Goal: Task Accomplishment & Management: Manage account settings

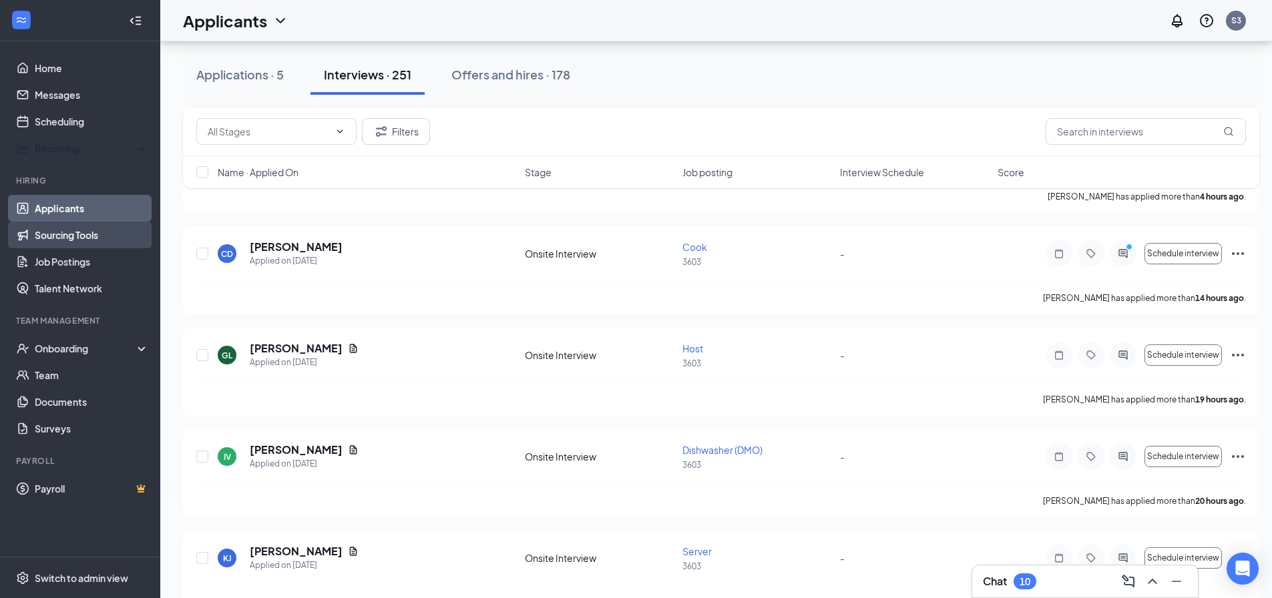
scroll to position [400, 0]
click at [52, 240] on link "Sourcing Tools" at bounding box center [92, 235] width 114 height 27
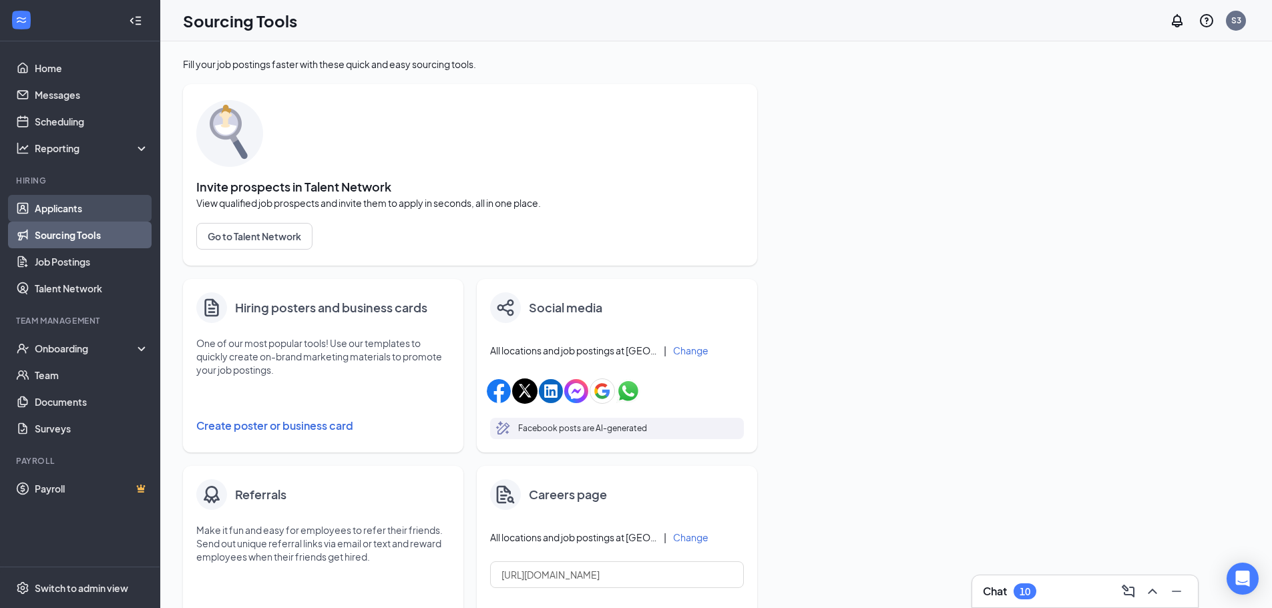
click at [58, 210] on link "Applicants" at bounding box center [92, 208] width 114 height 27
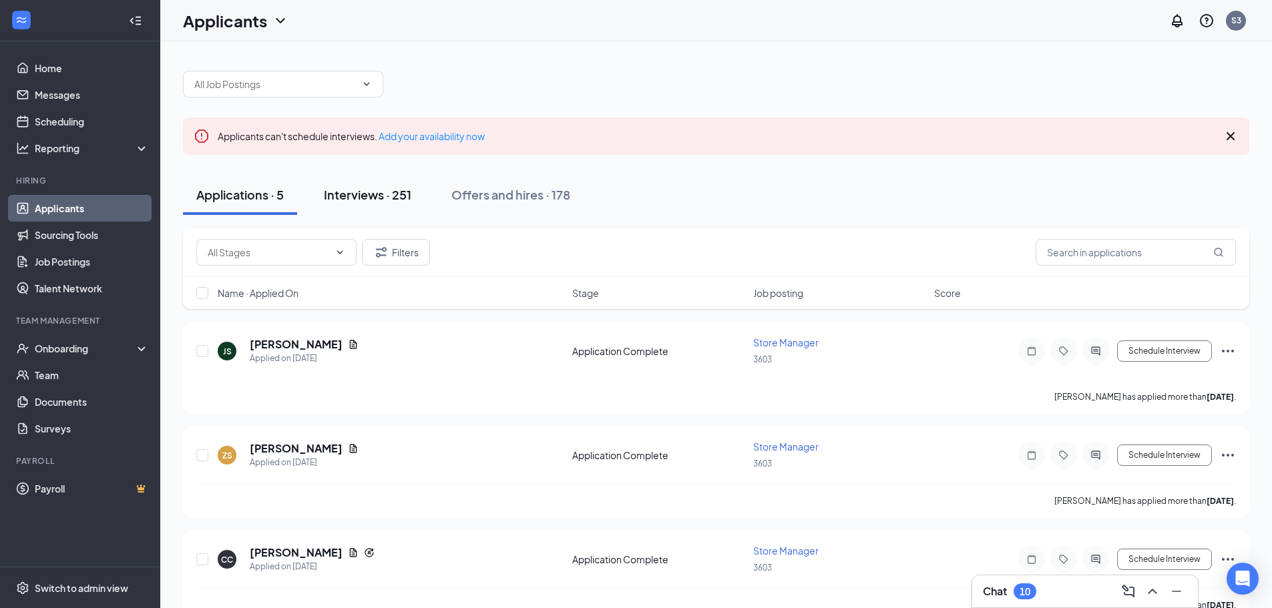
click at [358, 184] on button "Interviews · 251" at bounding box center [367, 195] width 114 height 40
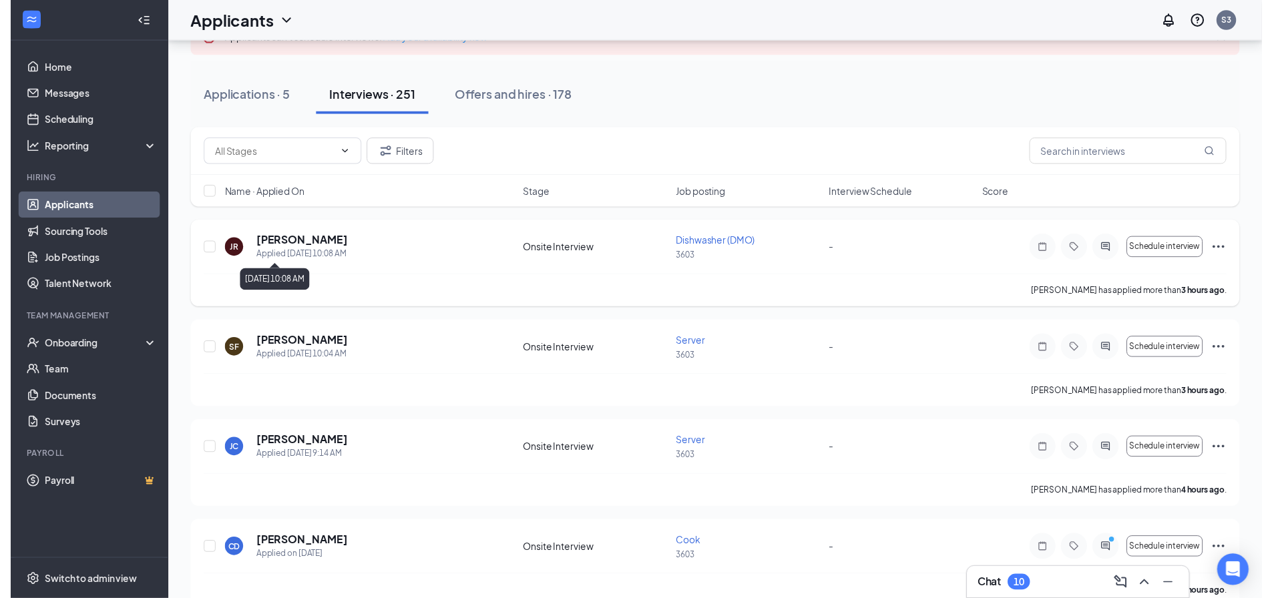
scroll to position [133, 0]
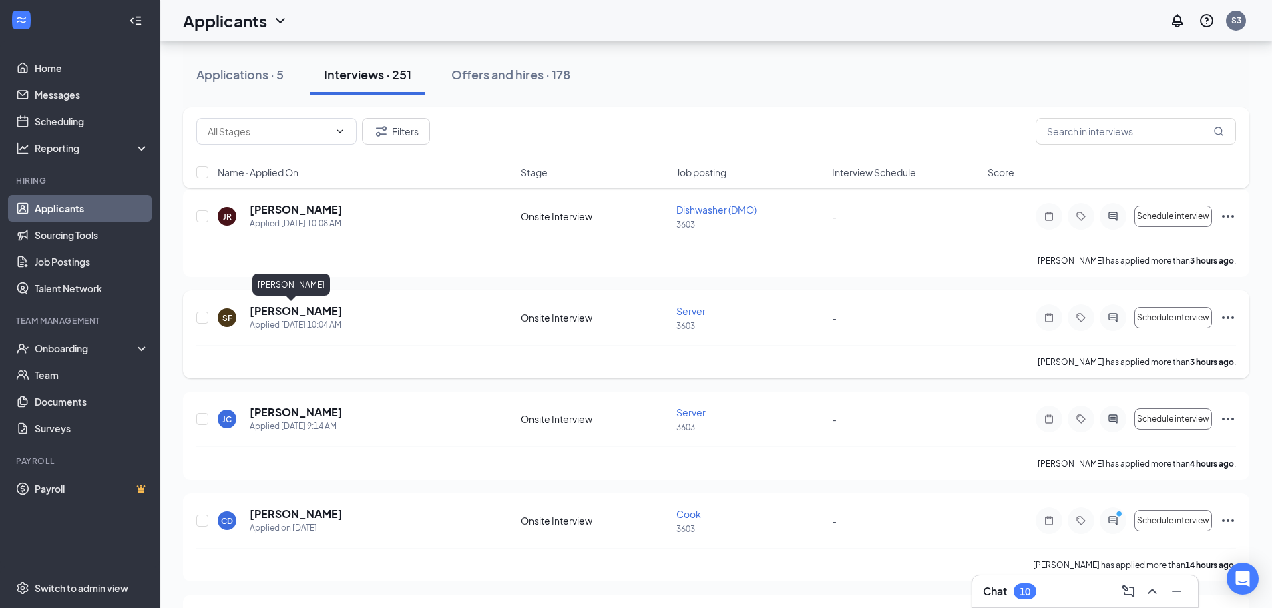
click at [276, 310] on h5 "[PERSON_NAME]" at bounding box center [296, 311] width 93 height 15
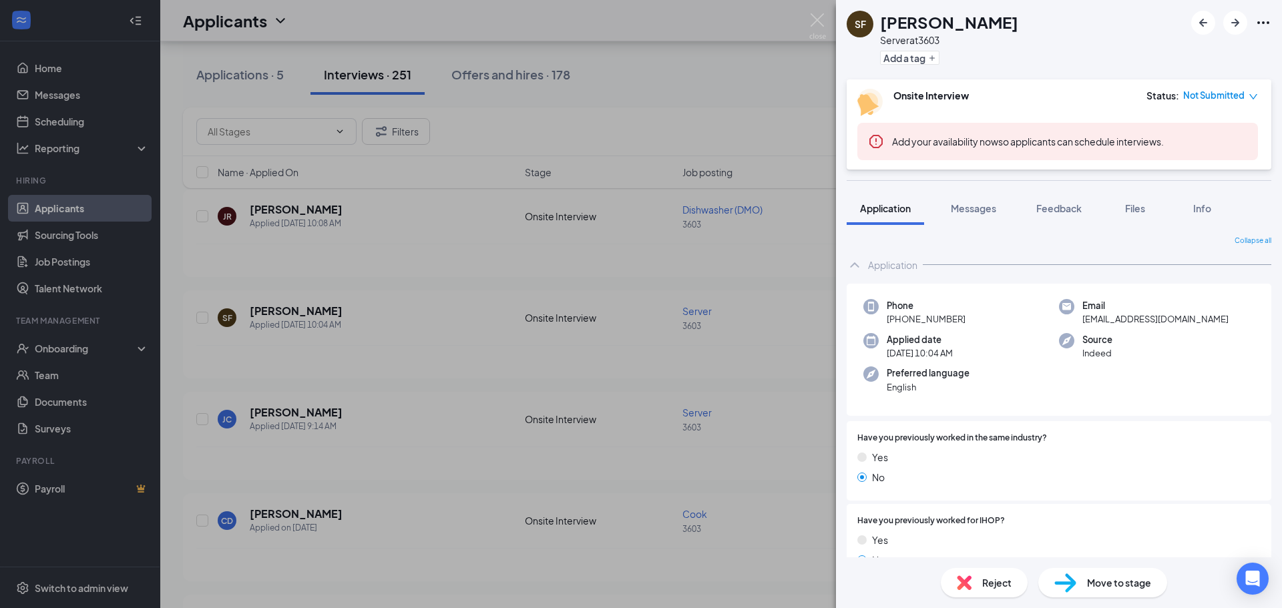
click at [417, 320] on div "SF [PERSON_NAME] Server at 3603 Add a tag Onsite Interview Status : Not Submitt…" at bounding box center [641, 304] width 1282 height 608
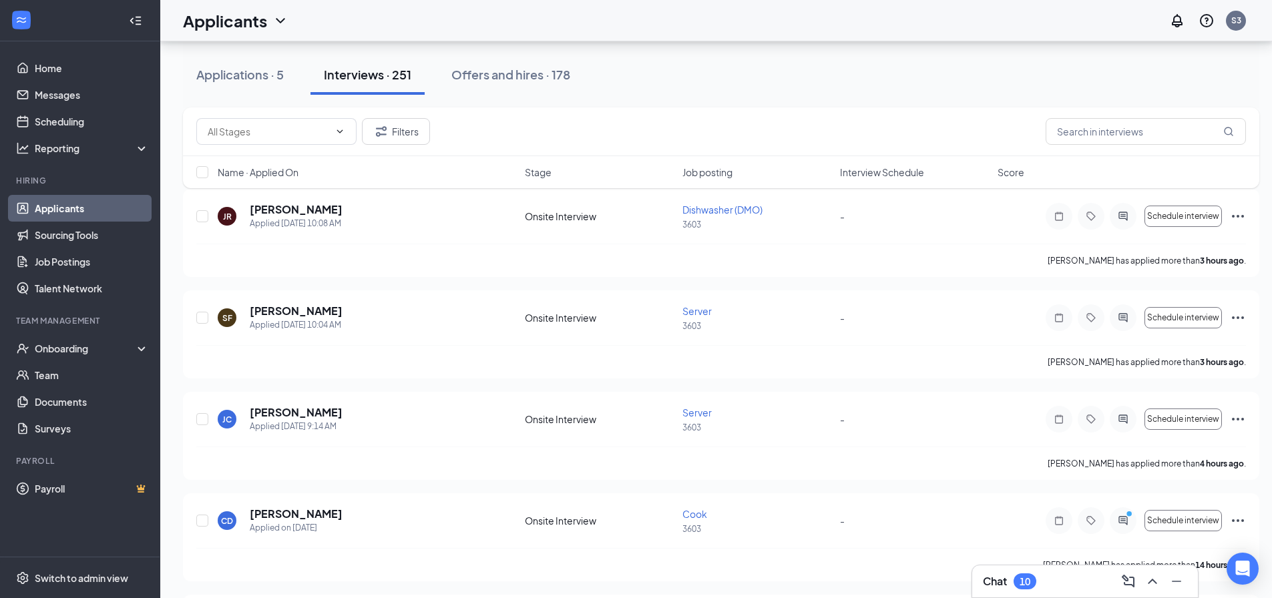
click at [417, 320] on div "SF [PERSON_NAME] Applied [DATE] 10:04 AM" at bounding box center [367, 318] width 299 height 28
click at [312, 409] on h5 "[PERSON_NAME]" at bounding box center [296, 412] width 93 height 15
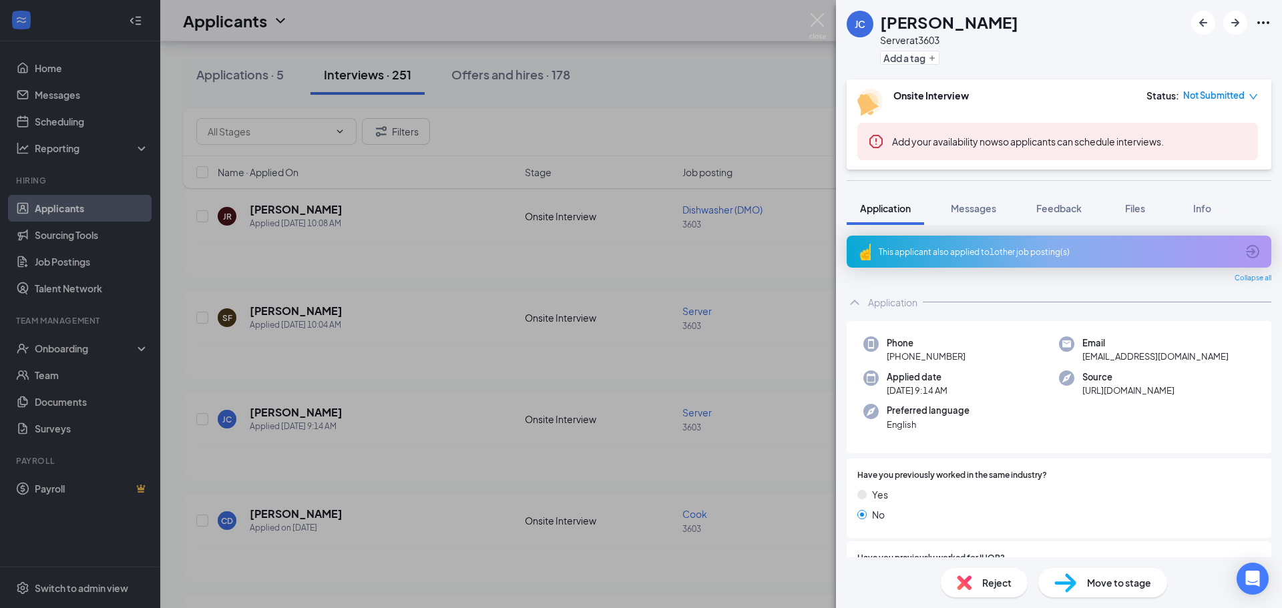
click at [415, 369] on div "[PERSON_NAME] Server at 3603 Add a tag Onsite Interview Status : Not Submitted …" at bounding box center [641, 304] width 1282 height 608
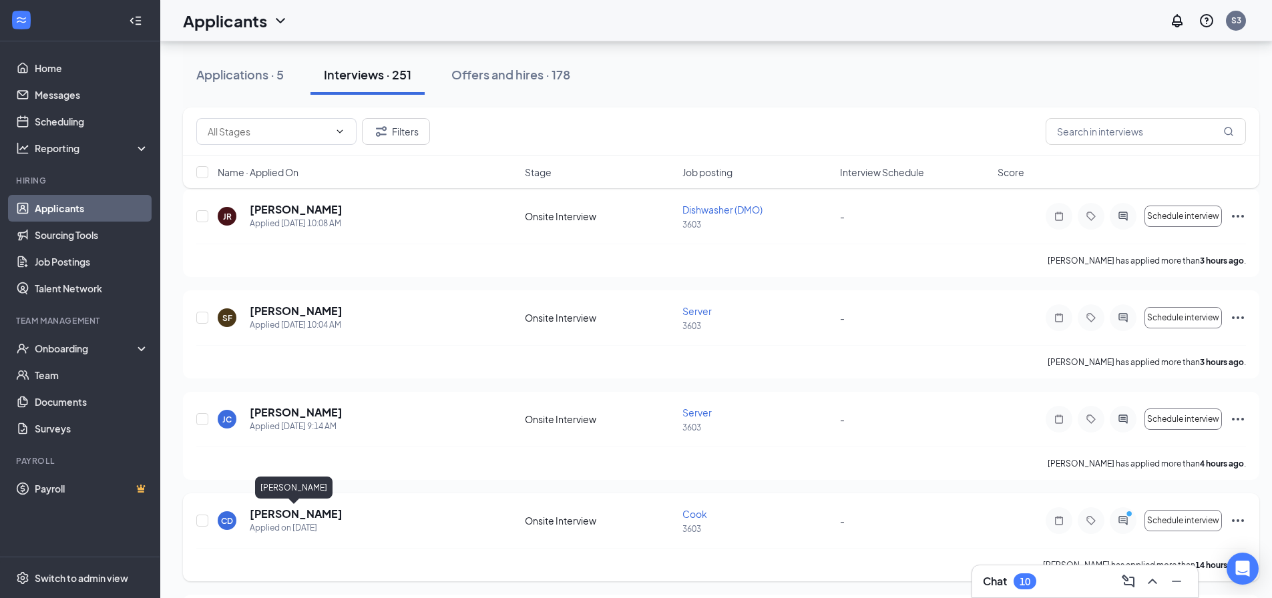
click at [309, 511] on h5 "[PERSON_NAME]" at bounding box center [296, 514] width 93 height 15
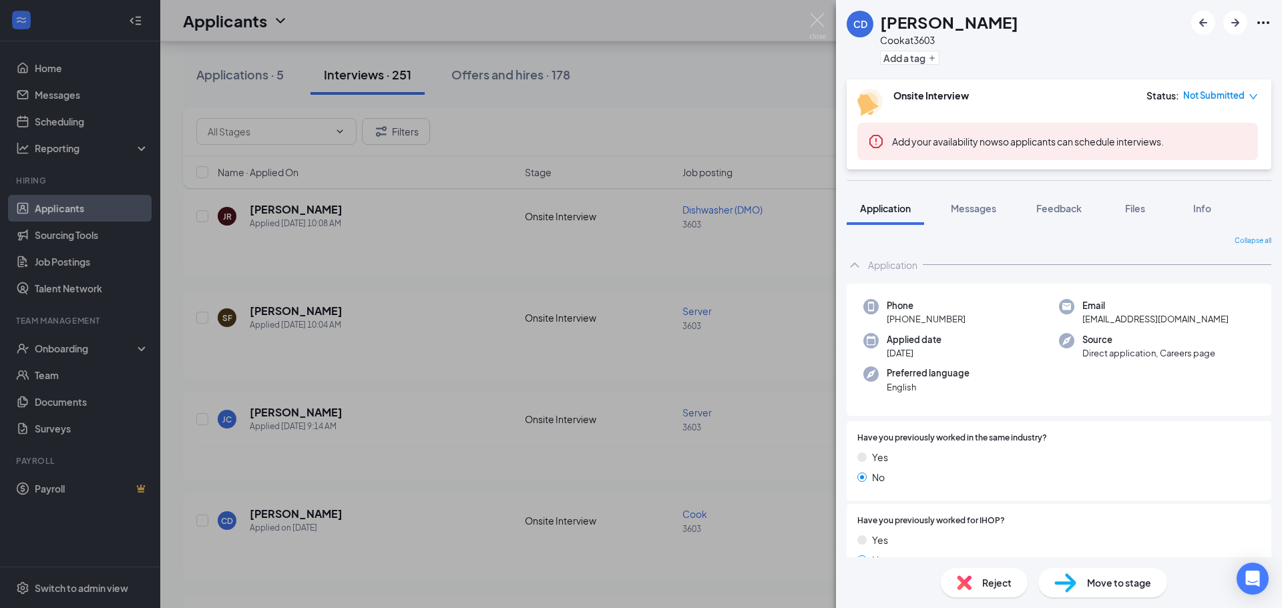
click at [394, 362] on div "[PERSON_NAME] [PERSON_NAME] at 3603 Add a tag Onsite Interview Status : Not Sub…" at bounding box center [641, 304] width 1282 height 608
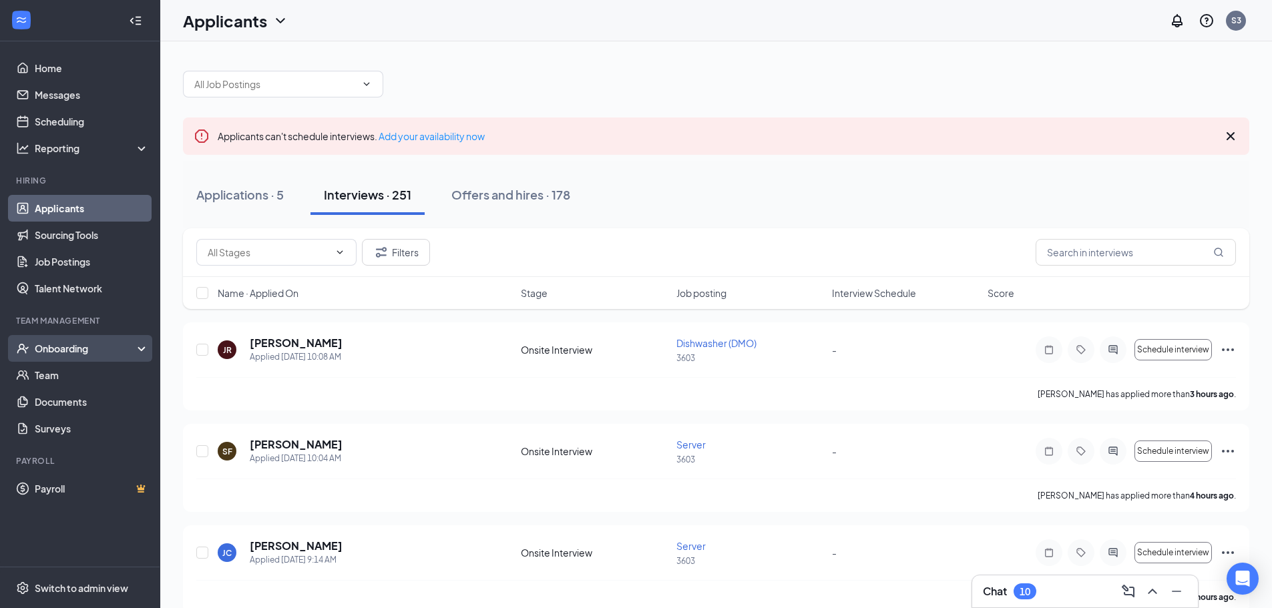
click at [79, 357] on div "Onboarding" at bounding box center [80, 348] width 160 height 27
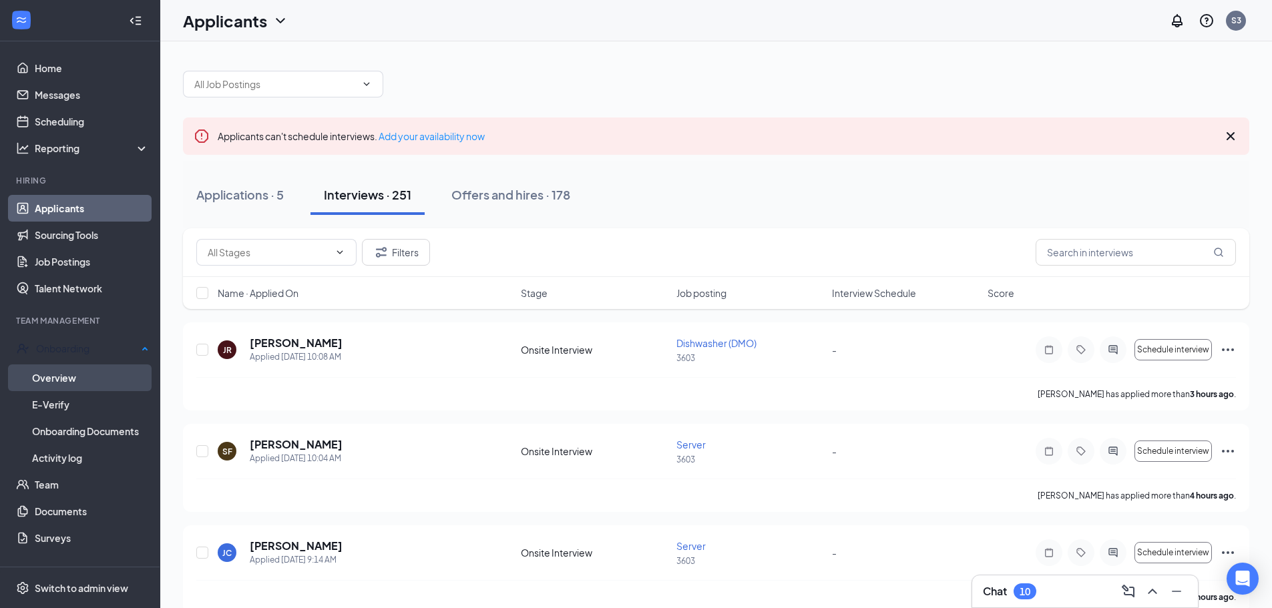
click at [81, 378] on link "Overview" at bounding box center [90, 377] width 117 height 27
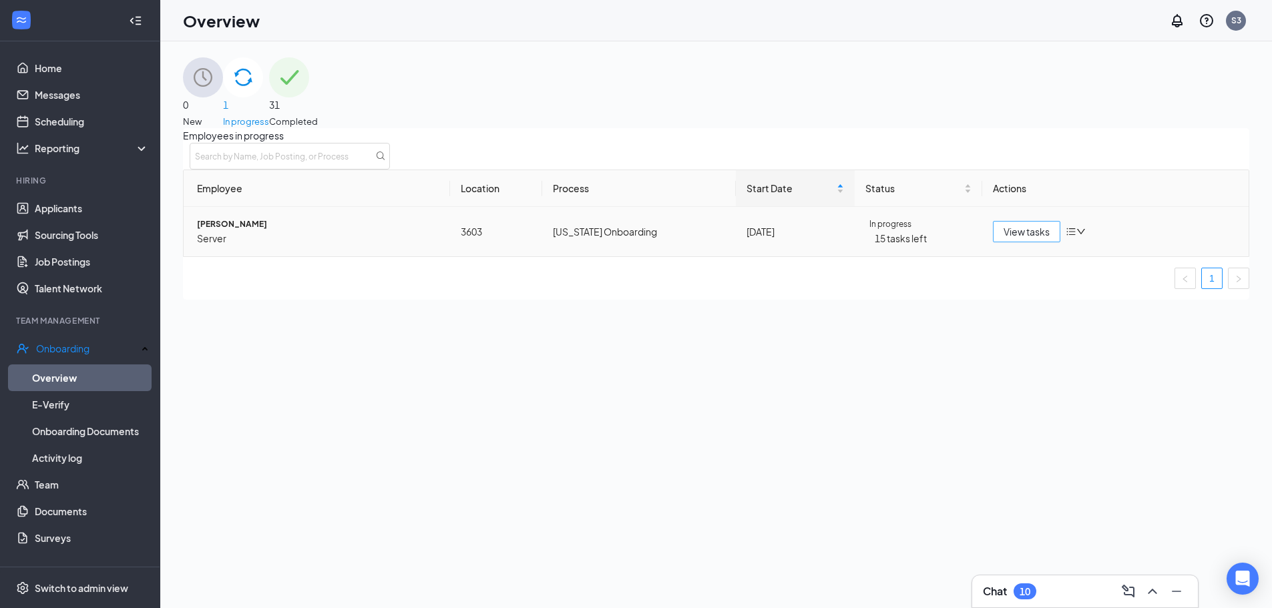
click at [1018, 239] on span "View tasks" at bounding box center [1026, 231] width 46 height 15
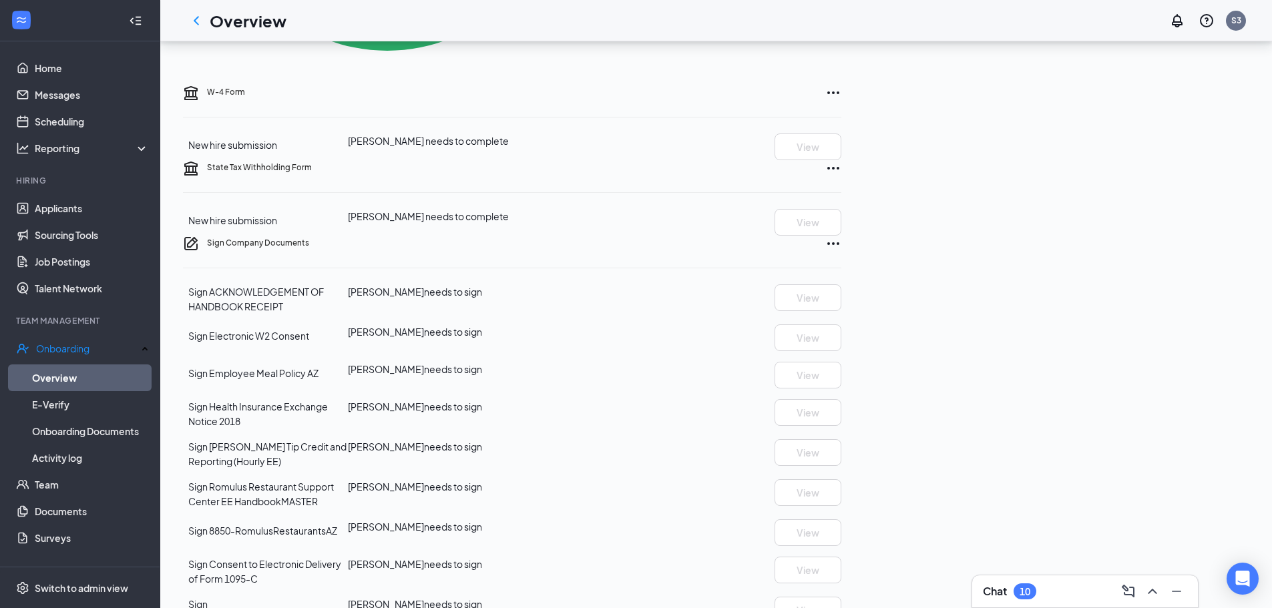
scroll to position [734, 0]
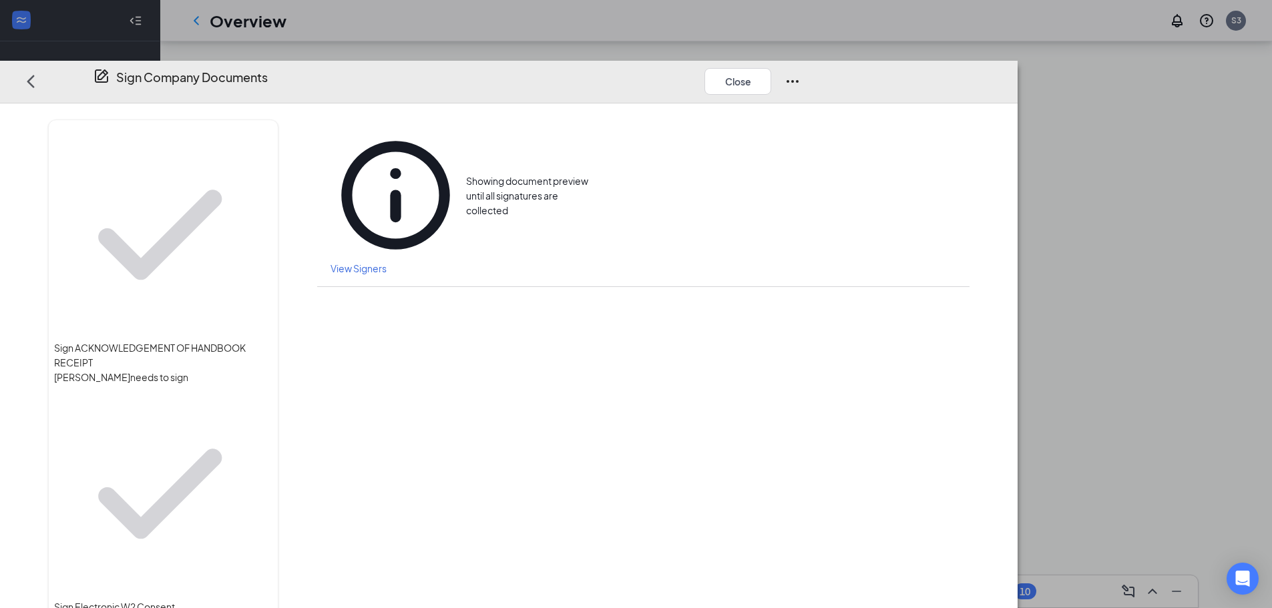
scroll to position [108, 0]
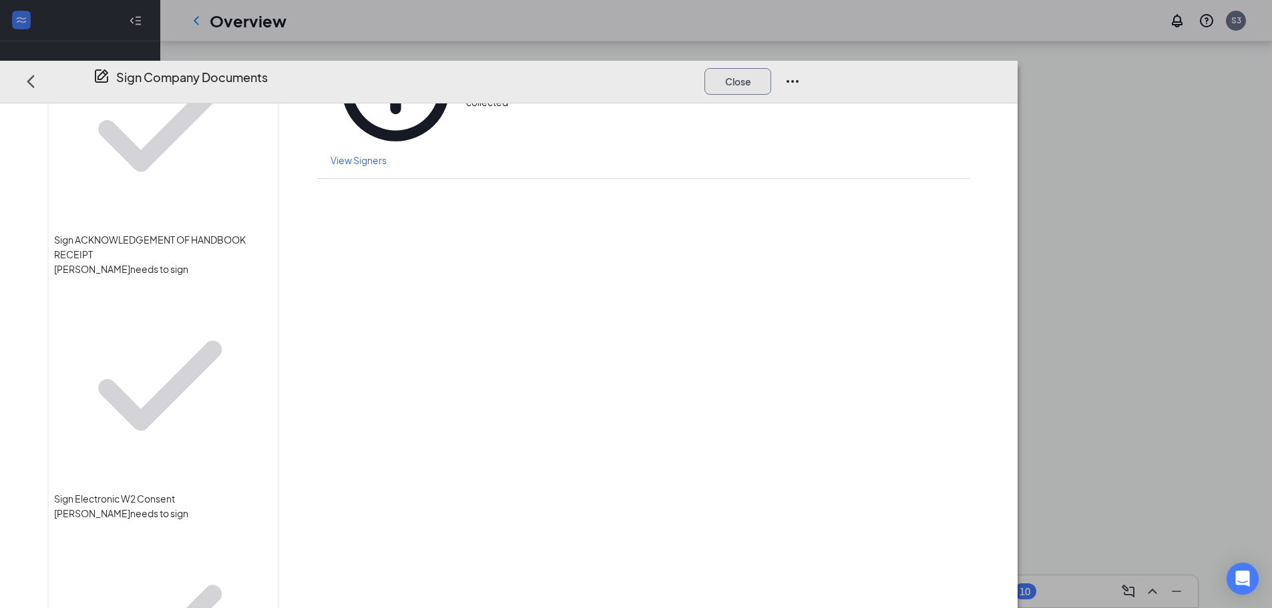
click at [771, 68] on button "Close" at bounding box center [737, 81] width 67 height 27
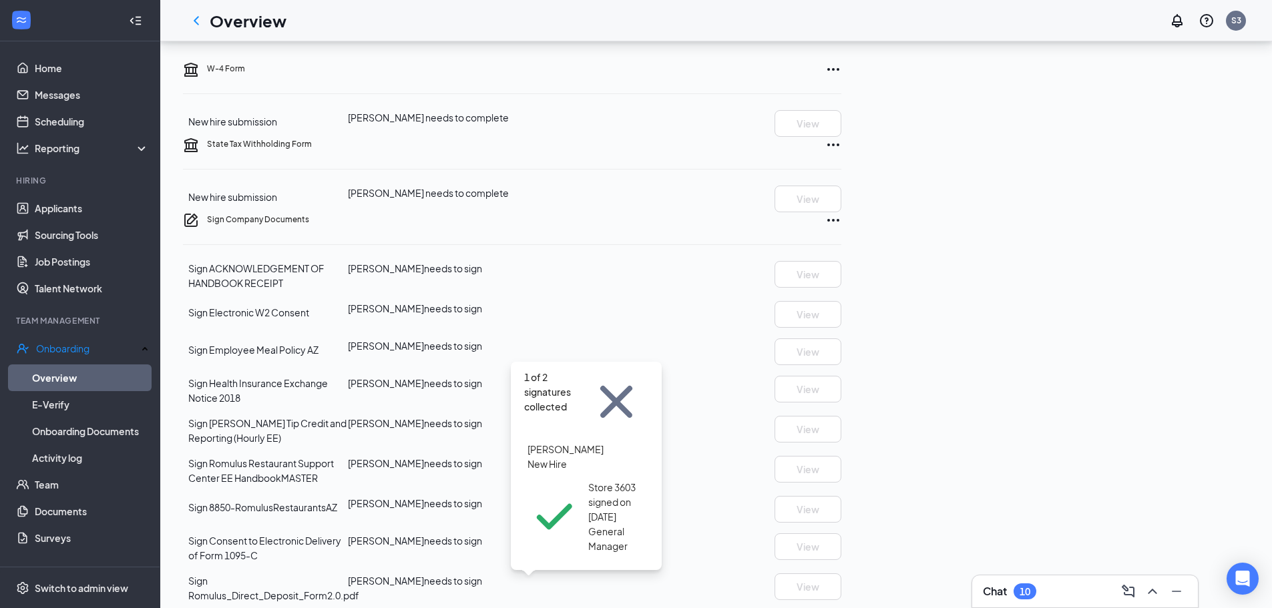
click at [588, 524] on span "General Manager" at bounding box center [618, 538] width 61 height 29
